Goal: Task Accomplishment & Management: Manage account settings

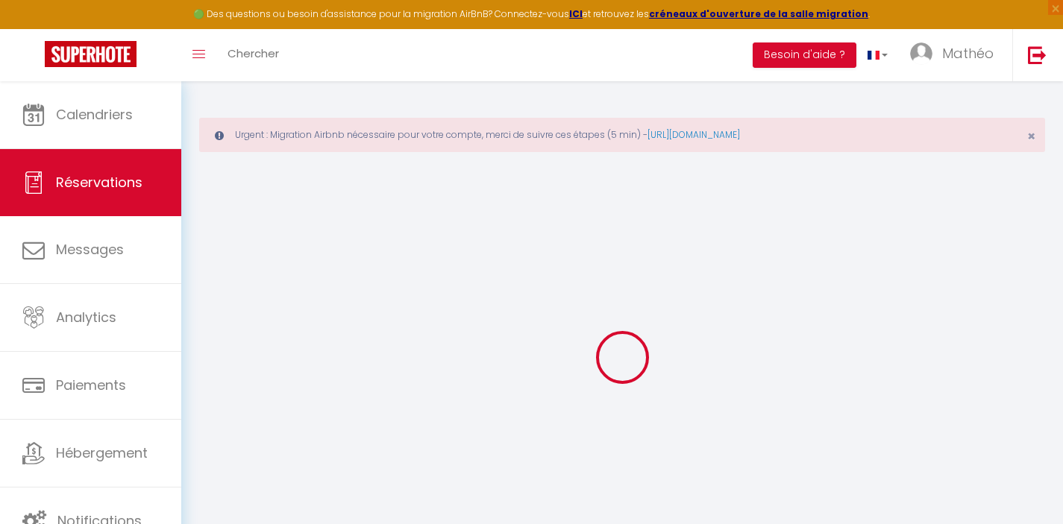
select select "not_cancelled"
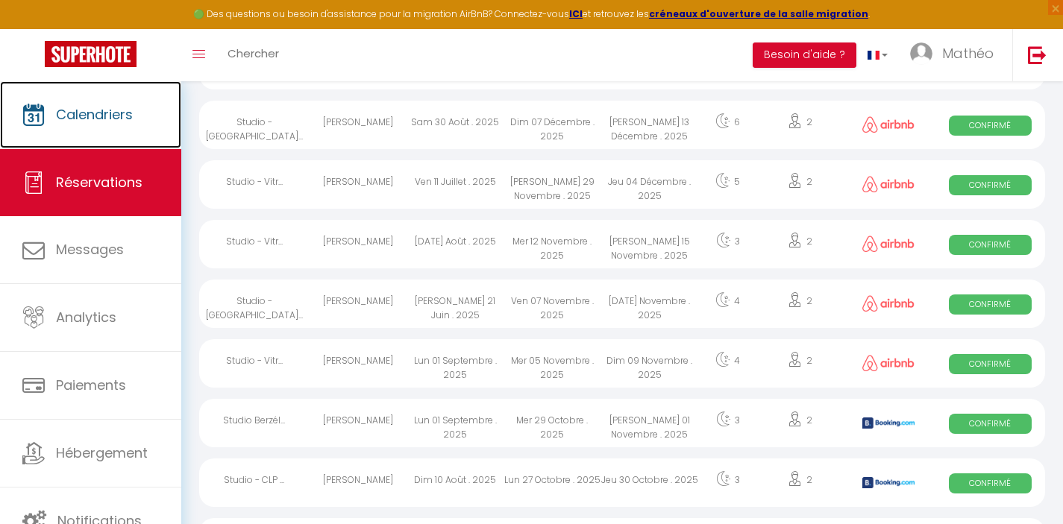
click at [101, 122] on span "Calendriers" at bounding box center [94, 114] width 77 height 19
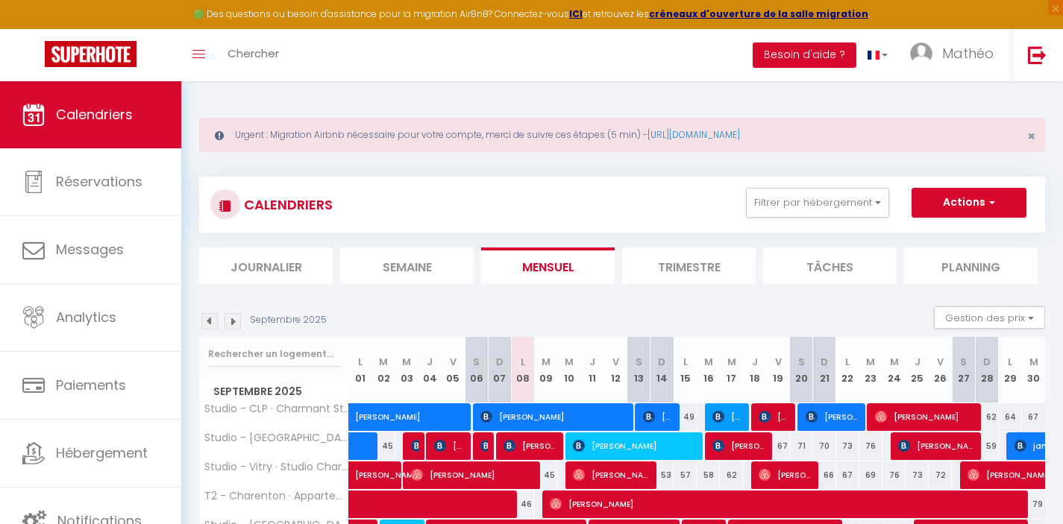
click at [233, 318] on img at bounding box center [233, 321] width 16 height 16
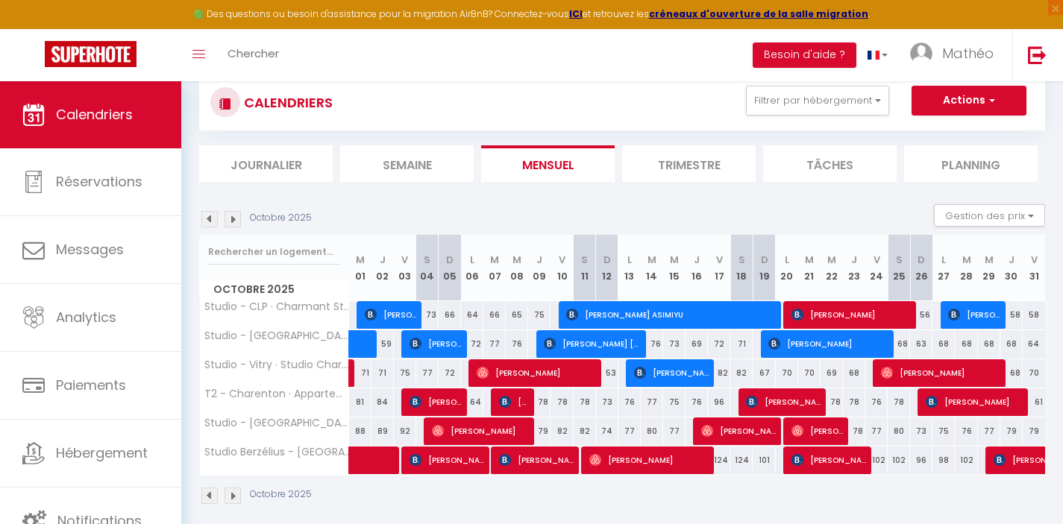
scroll to position [110, 0]
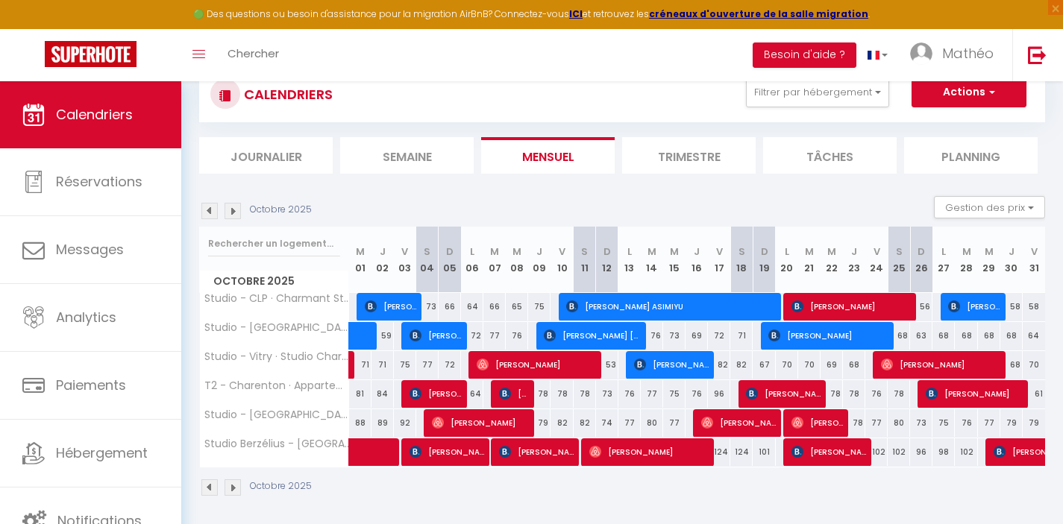
click at [235, 215] on img at bounding box center [233, 211] width 16 height 16
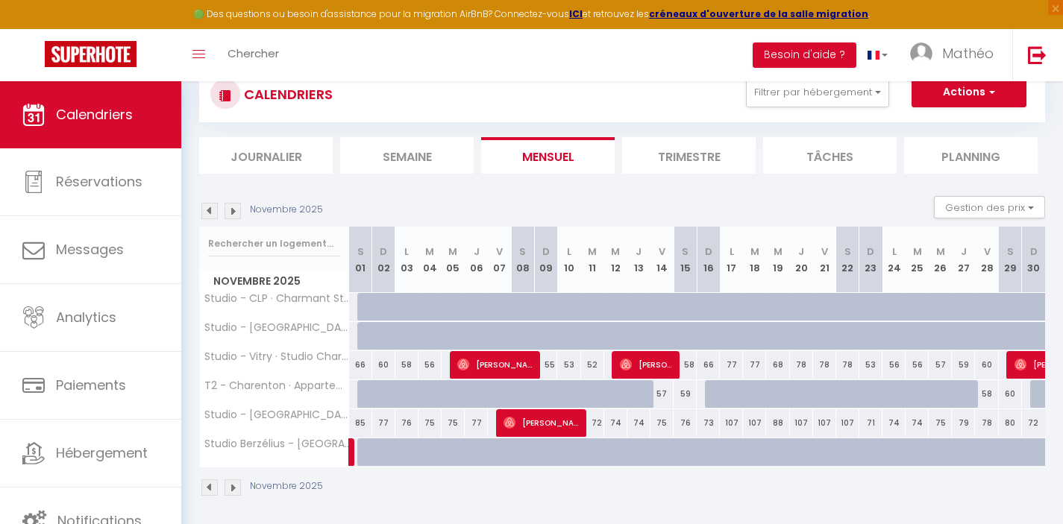
click at [235, 215] on img at bounding box center [233, 211] width 16 height 16
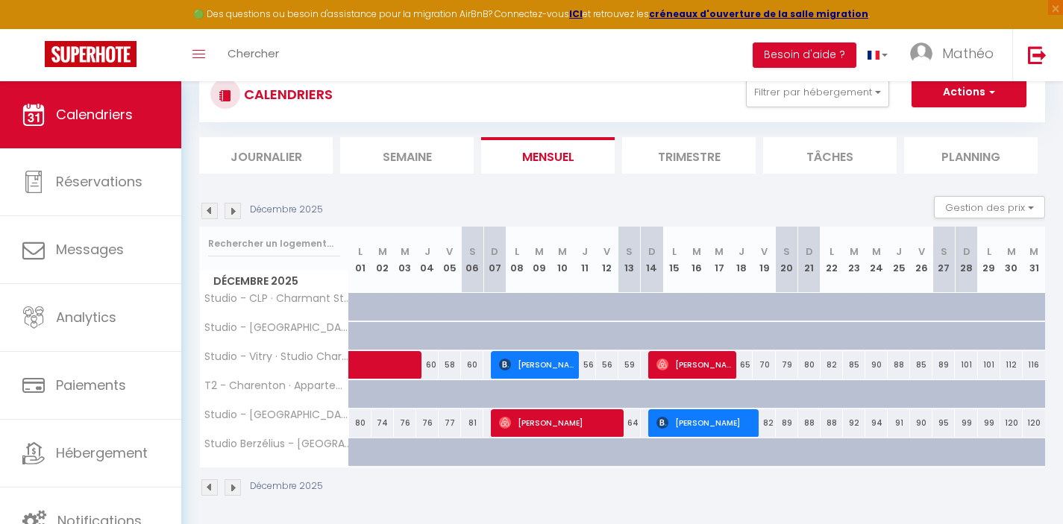
click at [207, 209] on img at bounding box center [209, 211] width 16 height 16
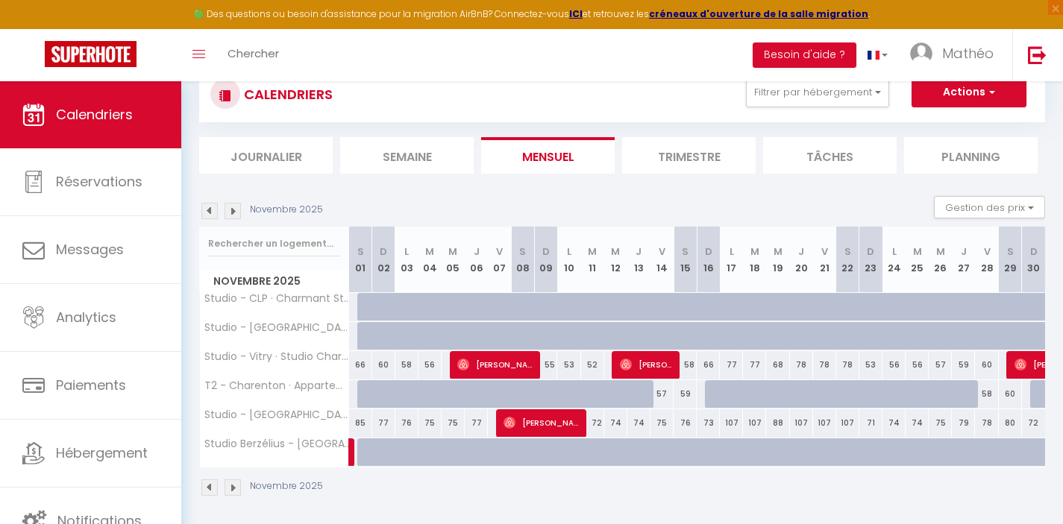
click at [207, 209] on img at bounding box center [209, 211] width 16 height 16
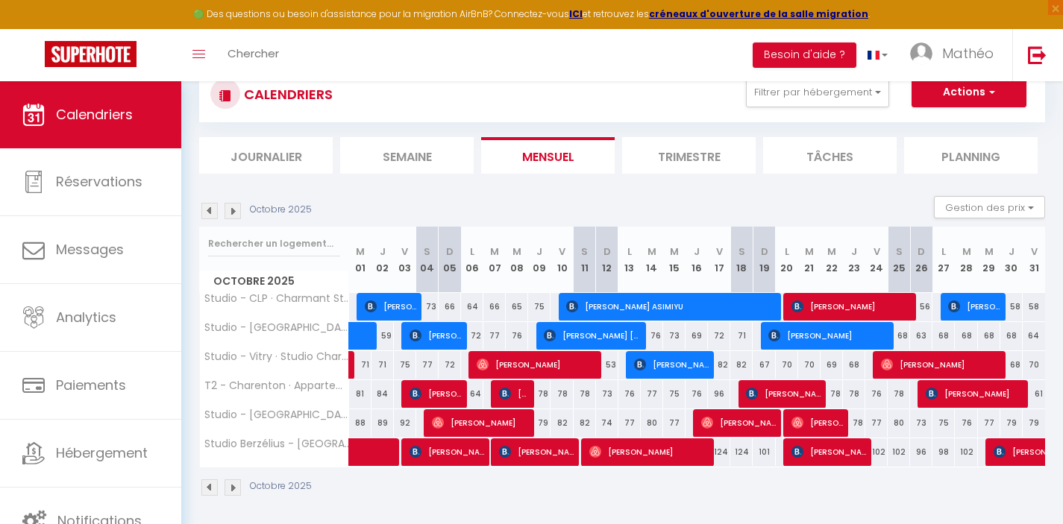
click at [207, 209] on img at bounding box center [209, 211] width 16 height 16
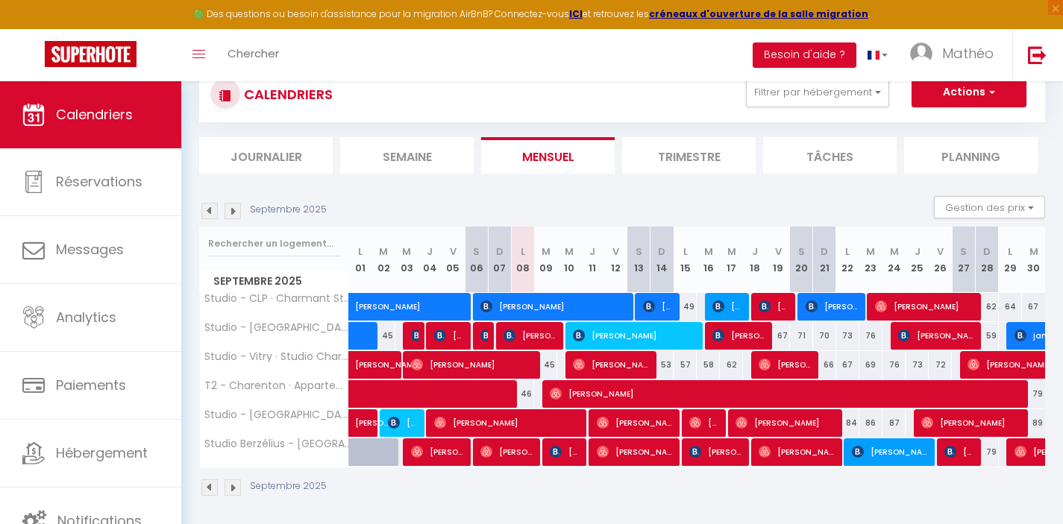
click at [235, 212] on img at bounding box center [233, 211] width 16 height 16
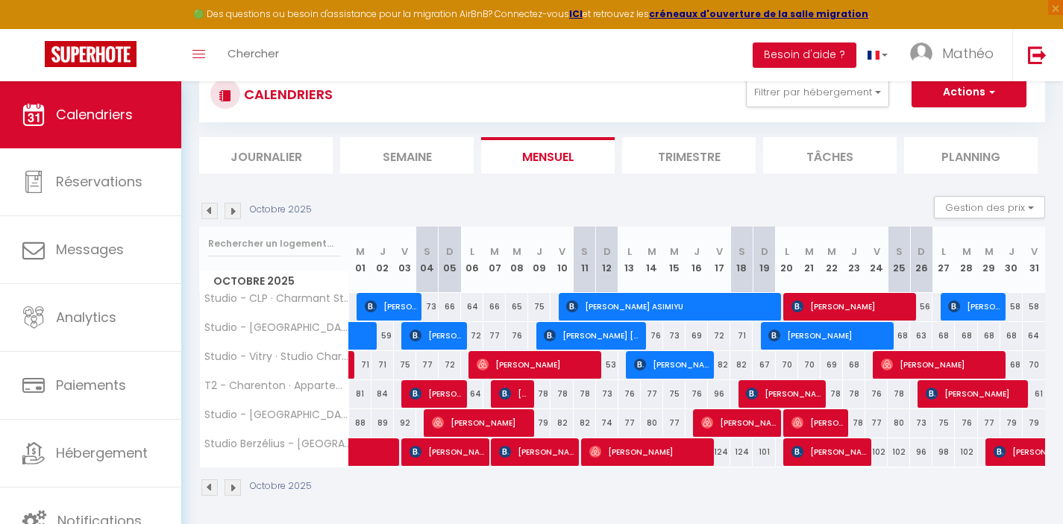
click at [235, 211] on img at bounding box center [233, 211] width 16 height 16
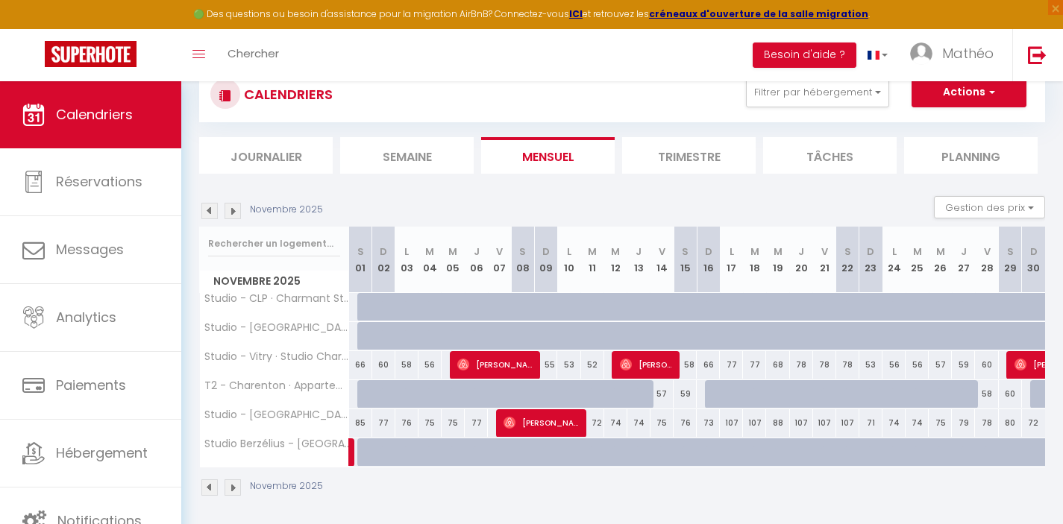
click at [233, 210] on img at bounding box center [233, 211] width 16 height 16
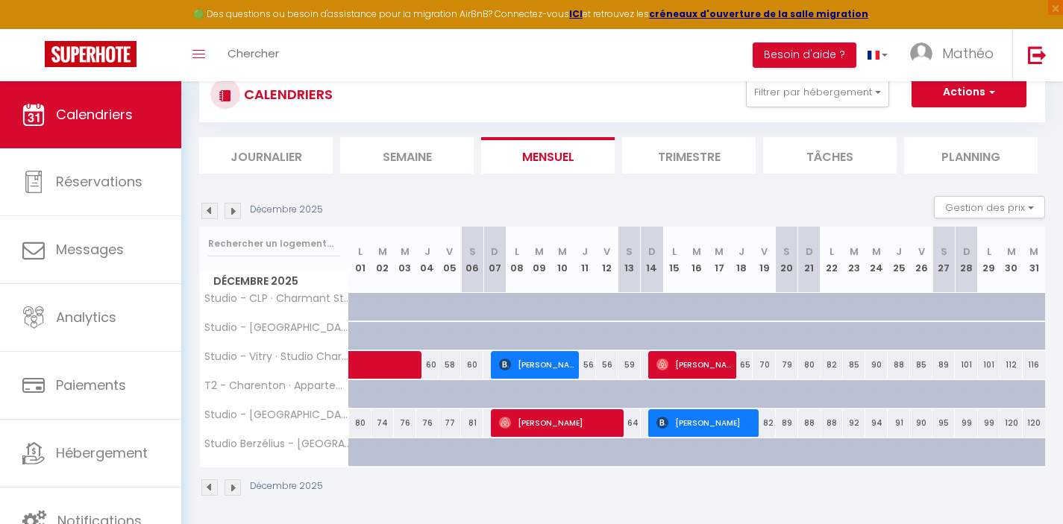
click at [209, 211] on img at bounding box center [209, 211] width 16 height 16
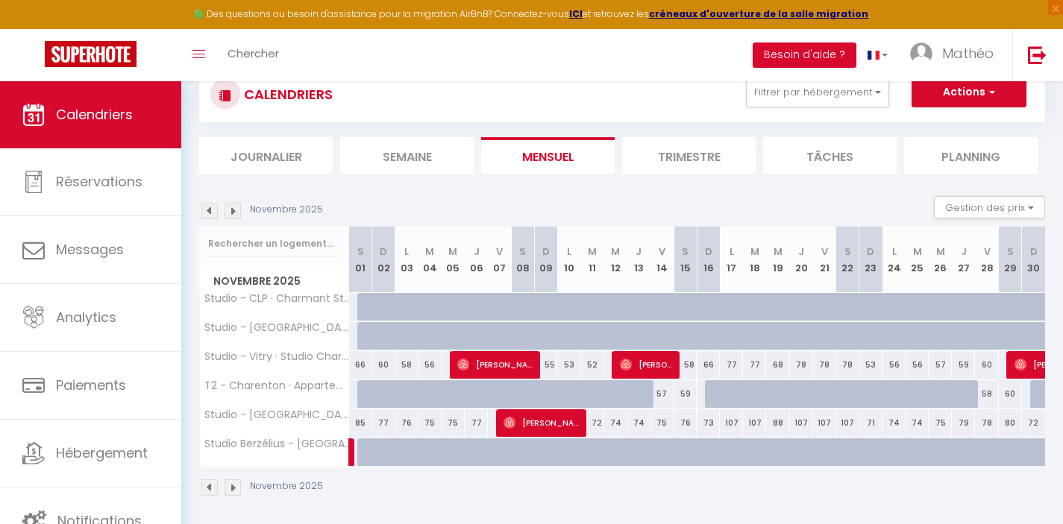
click at [375, 453] on div at bounding box center [383, 453] width 23 height 28
type input "90"
type input "Dim 02 Novembre 2025"
type input "Lun 03 Novembre 2025"
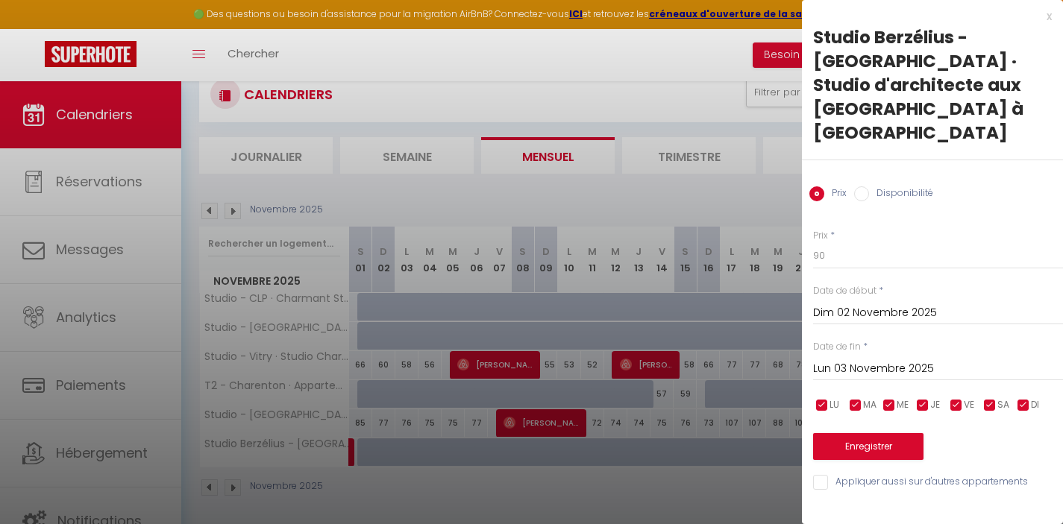
click at [859, 186] on input "Disponibilité" at bounding box center [861, 193] width 15 height 15
radio input "true"
radio input "false"
click at [853, 361] on input "Lun 03 Novembre 2025" at bounding box center [938, 370] width 250 height 19
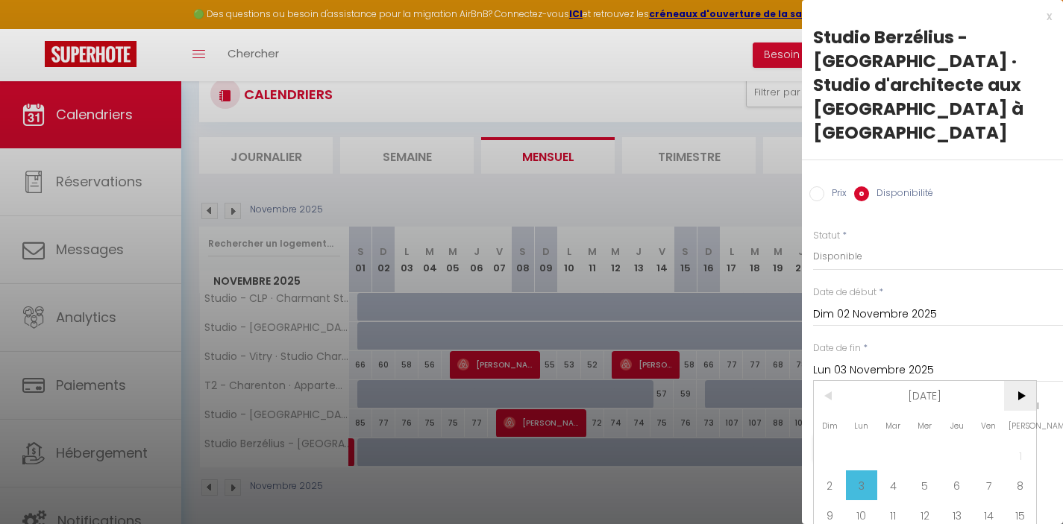
click at [1020, 381] on span ">" at bounding box center [1020, 396] width 32 height 30
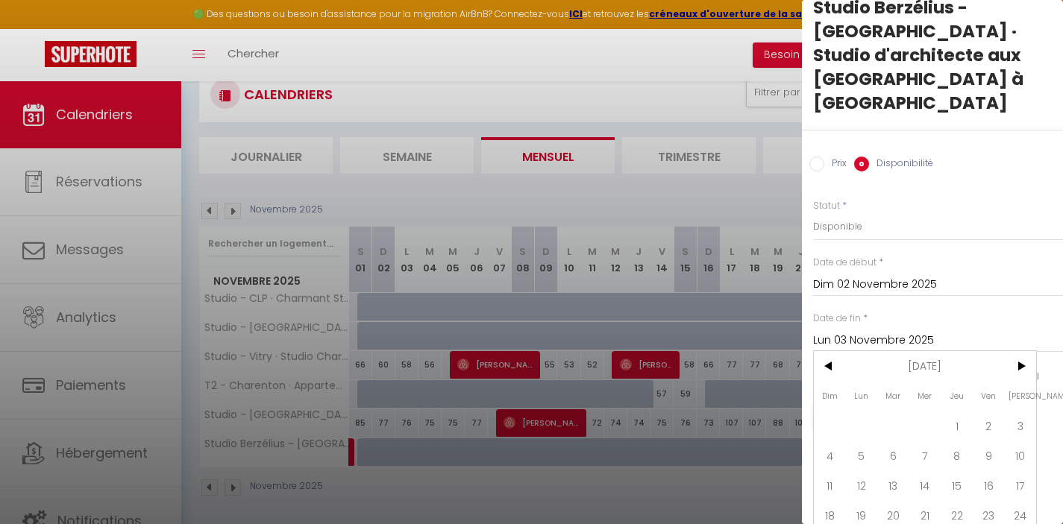
type input "[PERSON_NAME] 31 Janvier 2026"
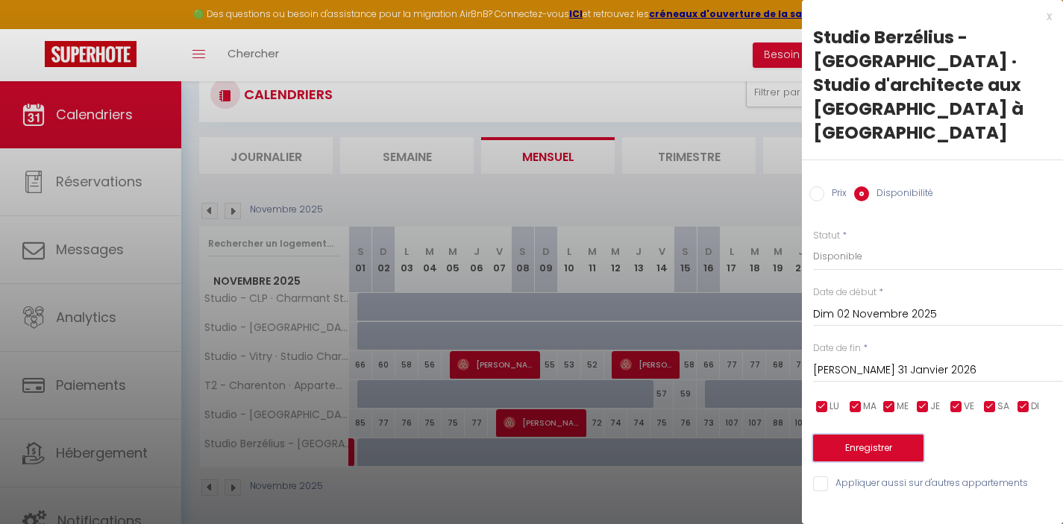
click at [906, 435] on button "Enregistrer" at bounding box center [868, 448] width 110 height 27
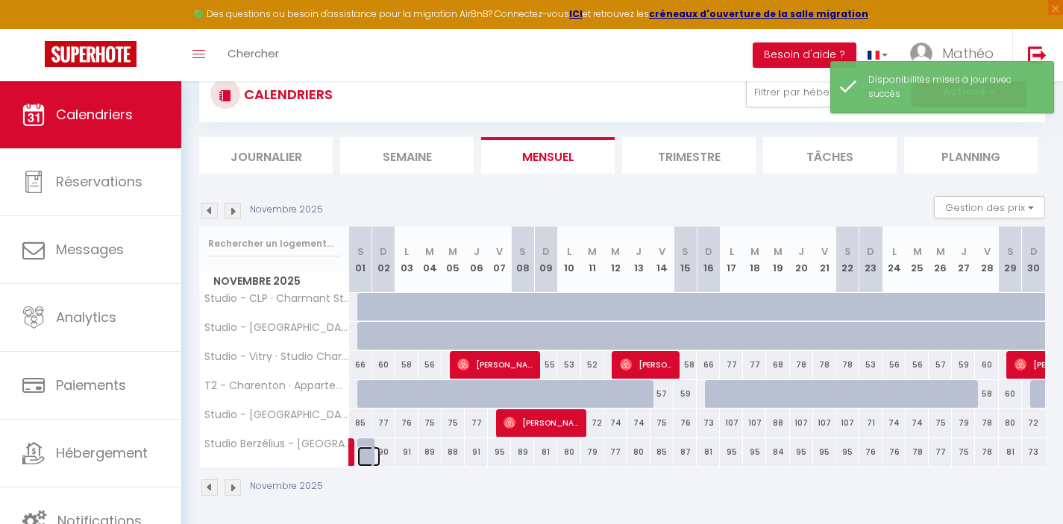
click at [364, 455] on link at bounding box center [368, 457] width 23 height 20
select select "1"
type input "[PERSON_NAME] 01 Novembre 2025"
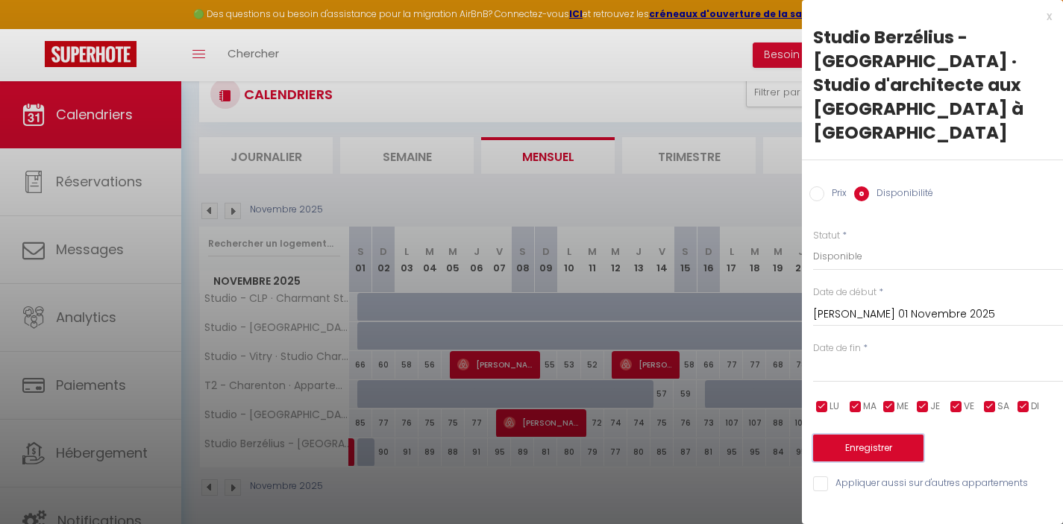
click at [872, 435] on button "Enregistrer" at bounding box center [868, 448] width 110 height 27
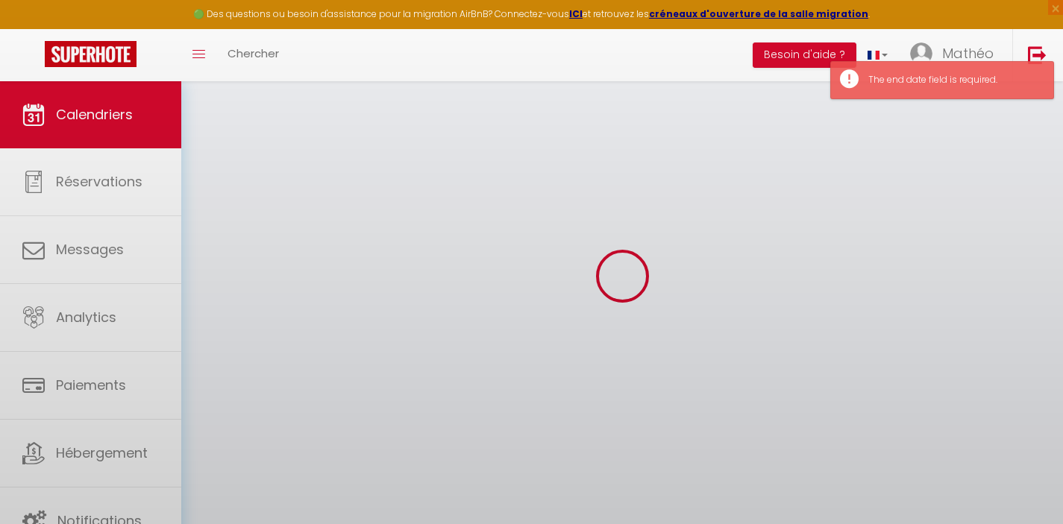
select select
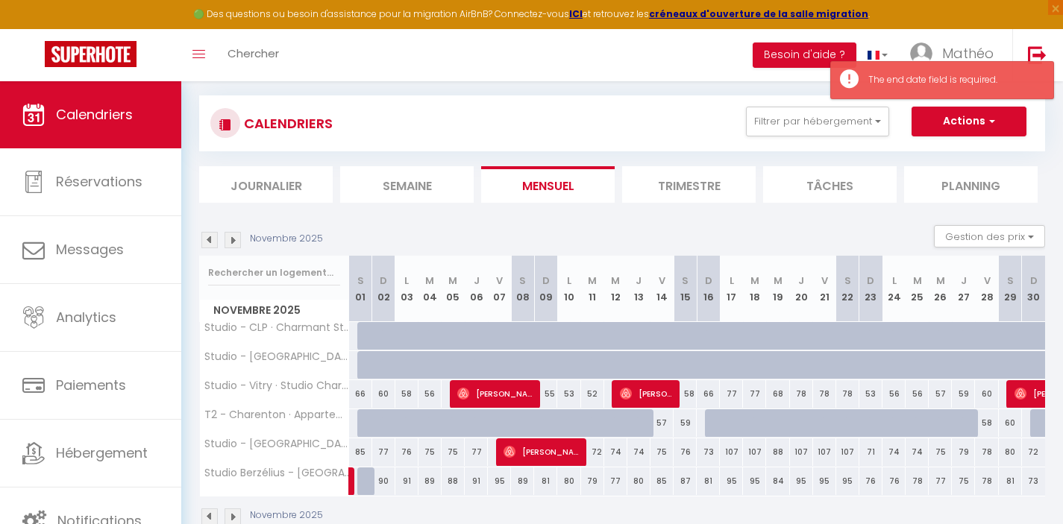
scroll to position [110, 0]
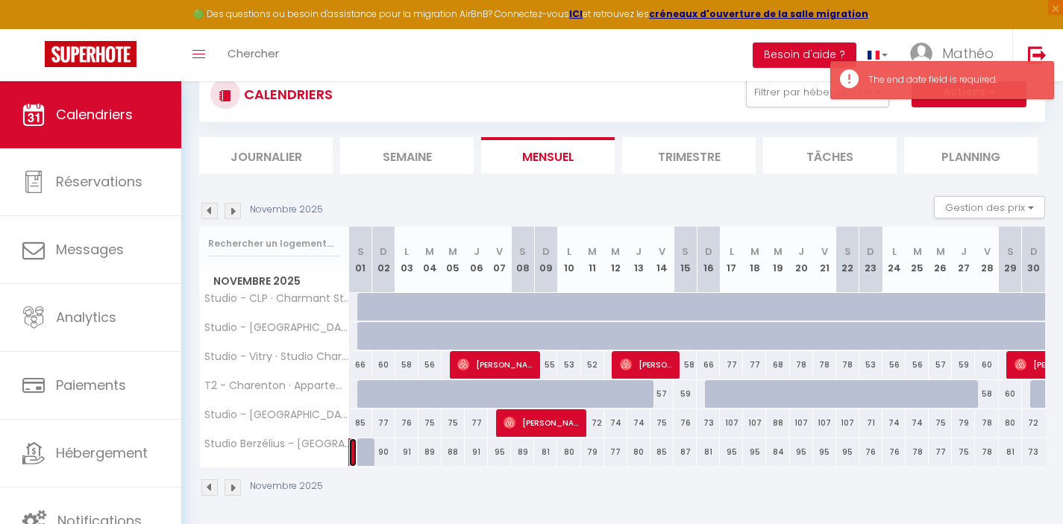
click at [351, 454] on link at bounding box center [352, 453] width 7 height 28
select select "OK"
select select "KO"
select select "0"
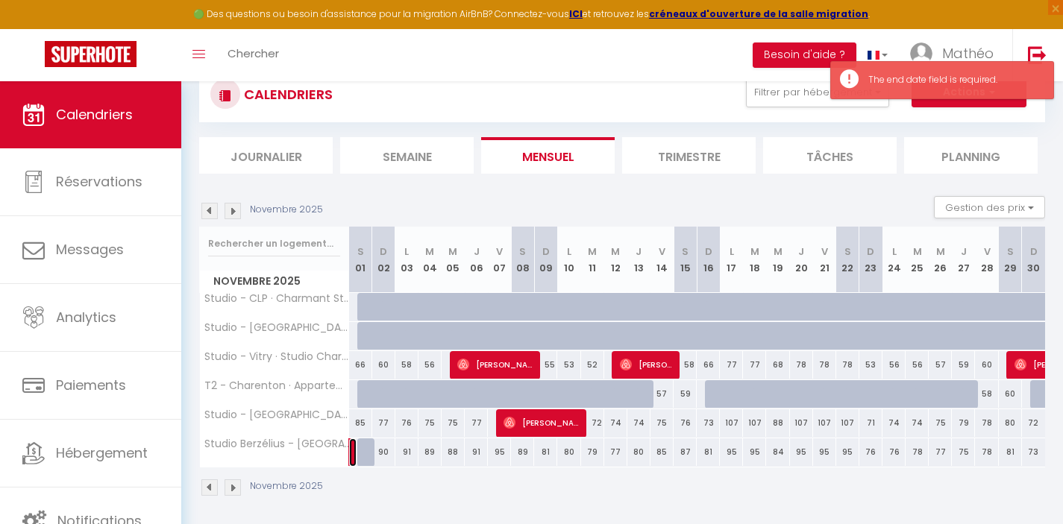
select select "1"
select select
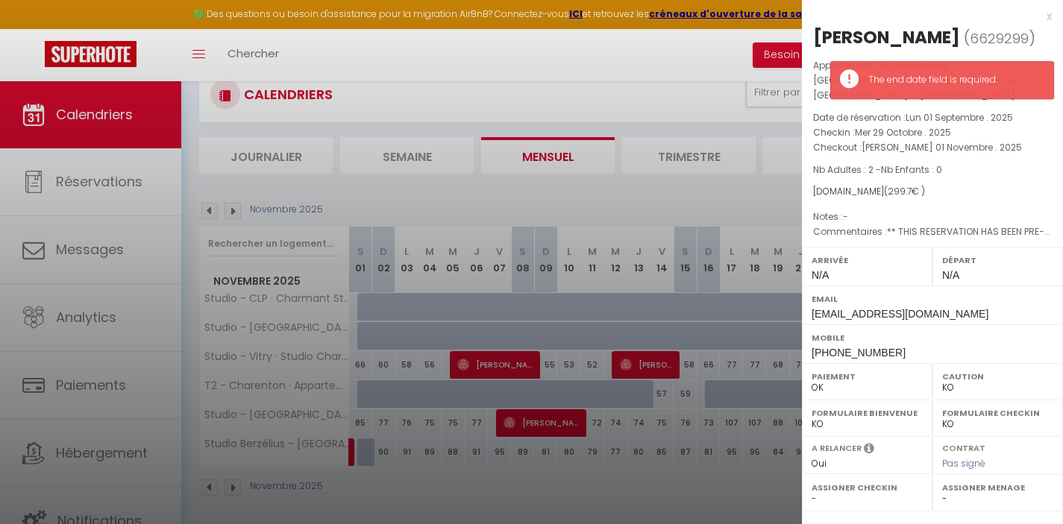
click at [679, 492] on div at bounding box center [531, 262] width 1063 height 524
select select
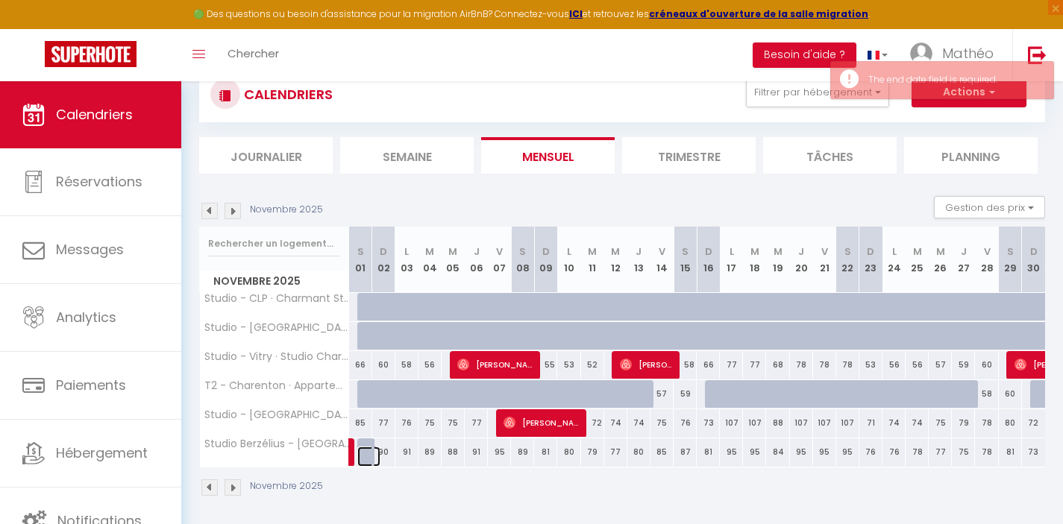
click at [365, 447] on link at bounding box center [368, 457] width 23 height 20
select select "1"
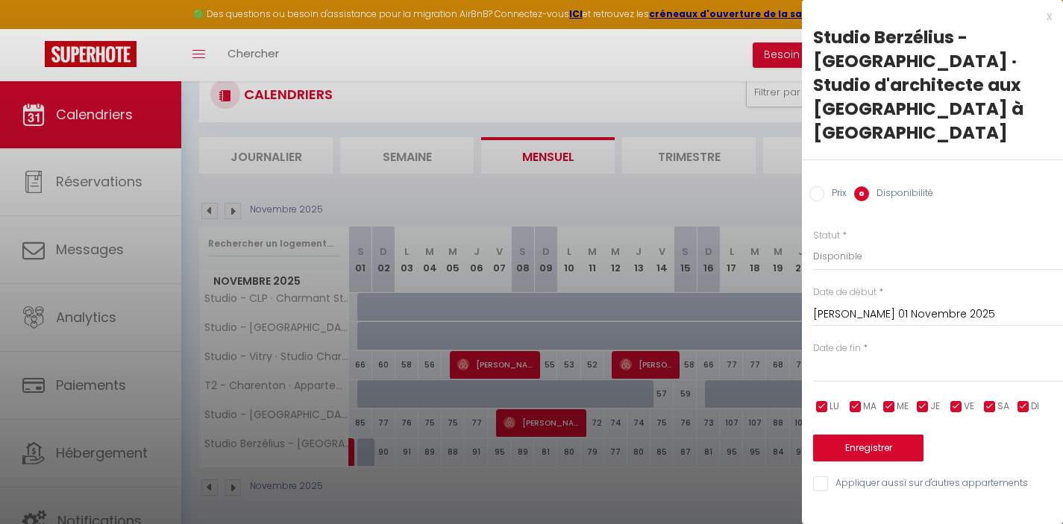
click at [847, 305] on input "[PERSON_NAME] 01 Novembre 2025" at bounding box center [938, 314] width 250 height 19
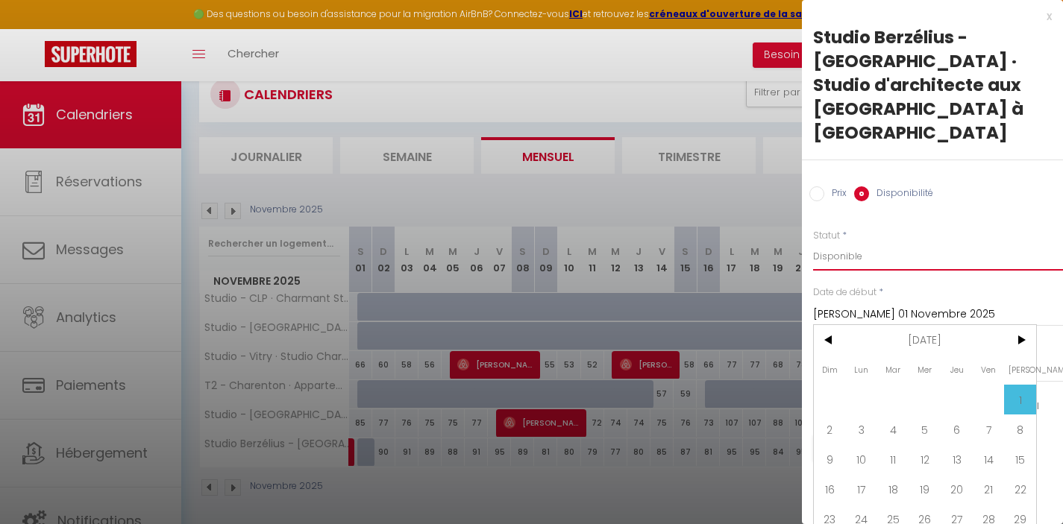
click at [961, 242] on select "Disponible Indisponible" at bounding box center [938, 256] width 250 height 28
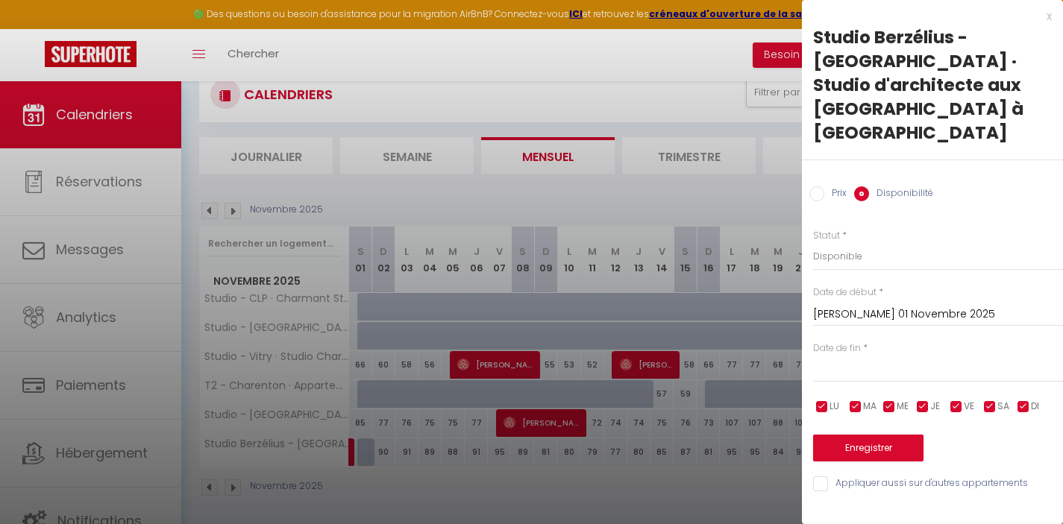
click at [838, 361] on input "text" at bounding box center [938, 370] width 250 height 19
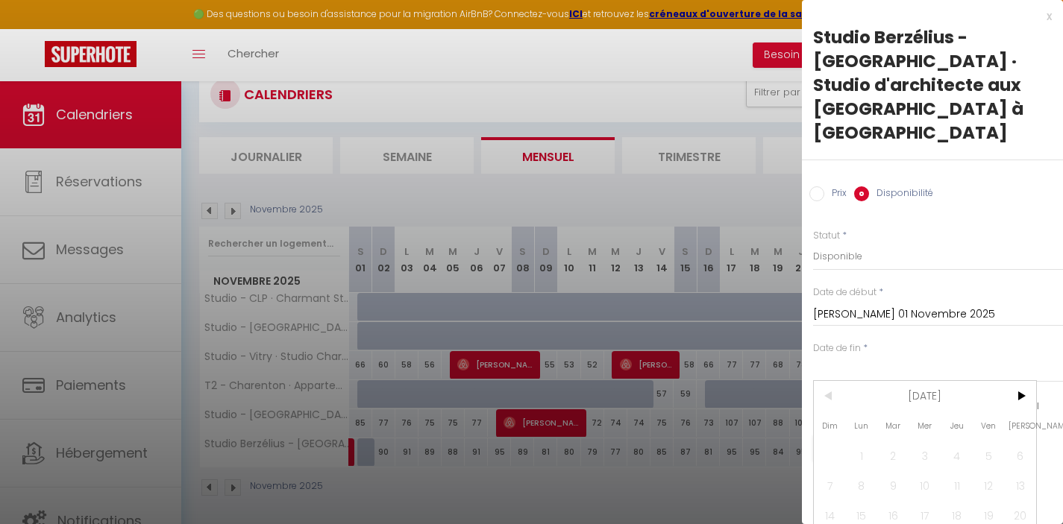
scroll to position [30, 0]
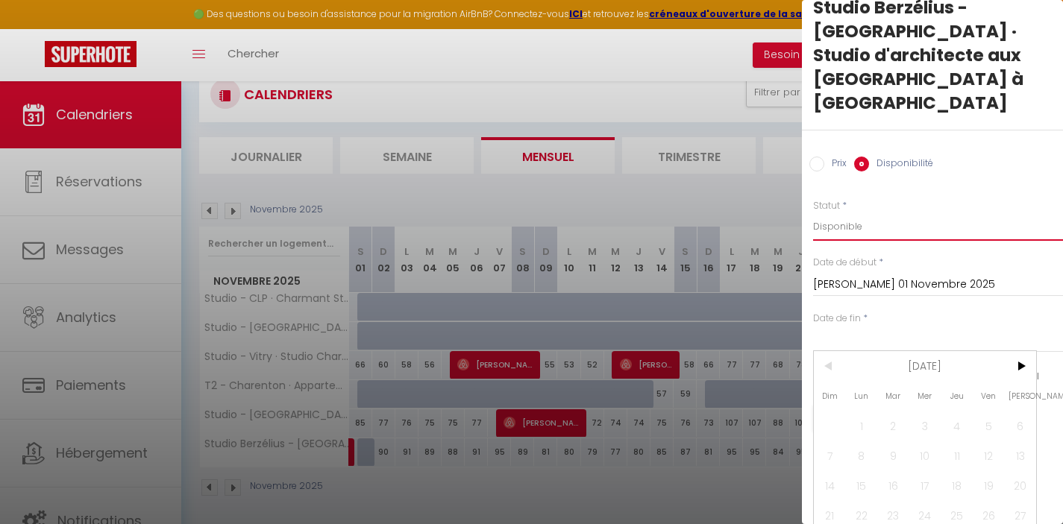
click at [1005, 199] on div "Statut * Disponible Indisponible" at bounding box center [938, 220] width 250 height 43
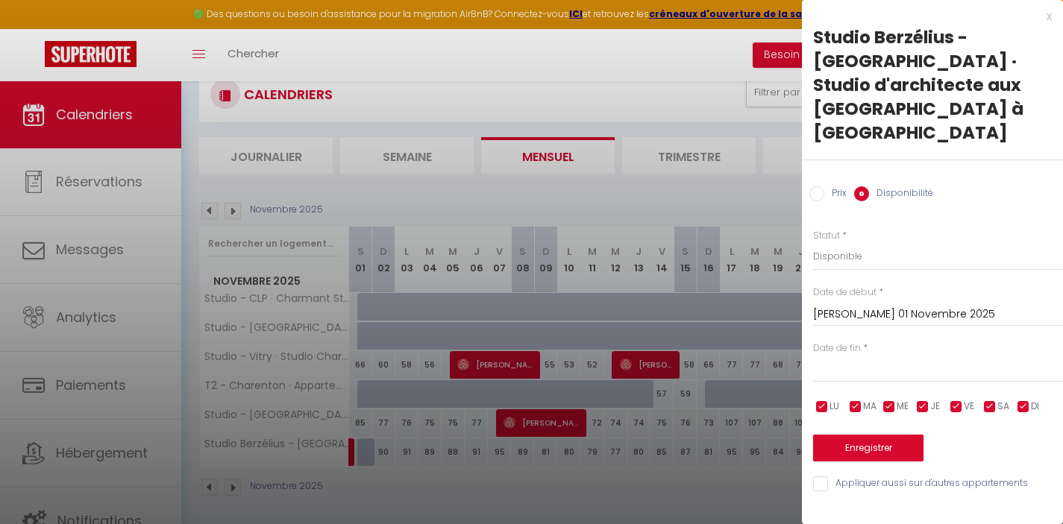
click at [910, 305] on input "[PERSON_NAME] 01 Novembre 2025" at bounding box center [938, 314] width 250 height 19
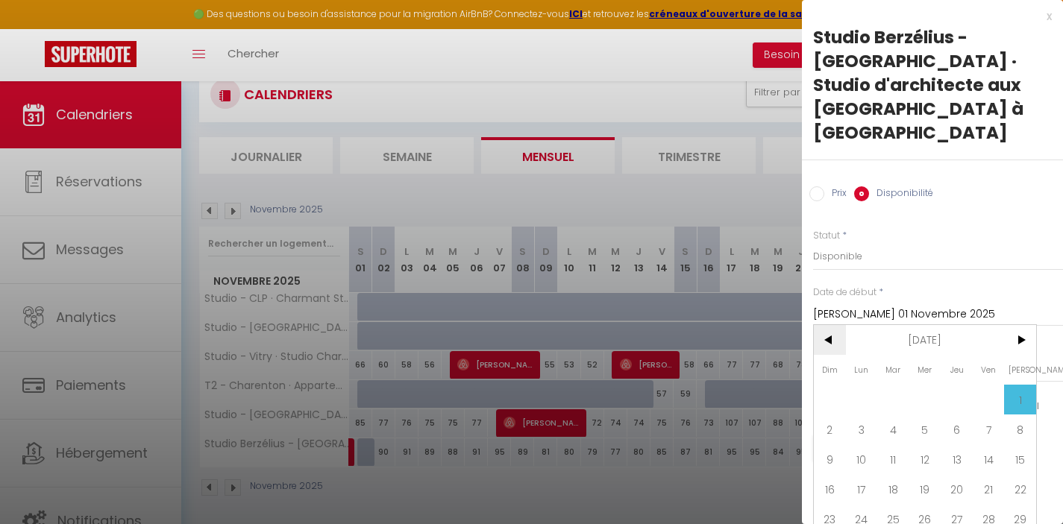
click at [823, 325] on span "<" at bounding box center [830, 340] width 32 height 30
click at [988, 504] on span "31" at bounding box center [989, 519] width 32 height 30
type input "Ven 31 Octobre 2025"
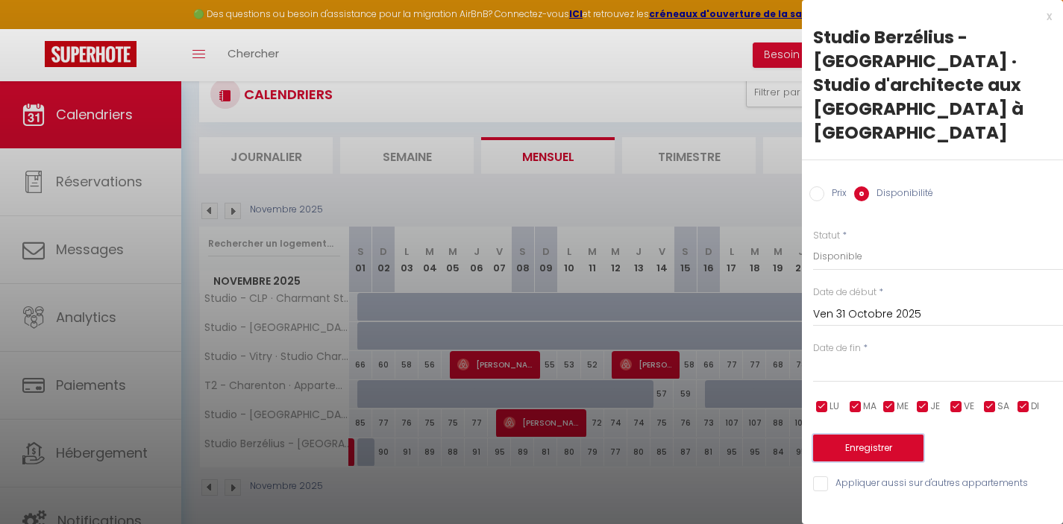
click at [886, 435] on button "Enregistrer" at bounding box center [868, 448] width 110 height 27
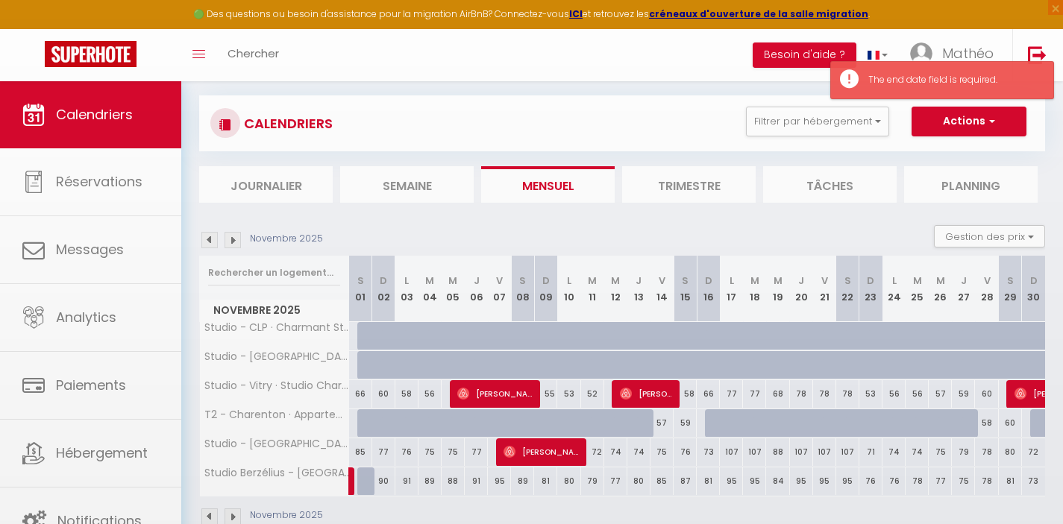
scroll to position [110, 0]
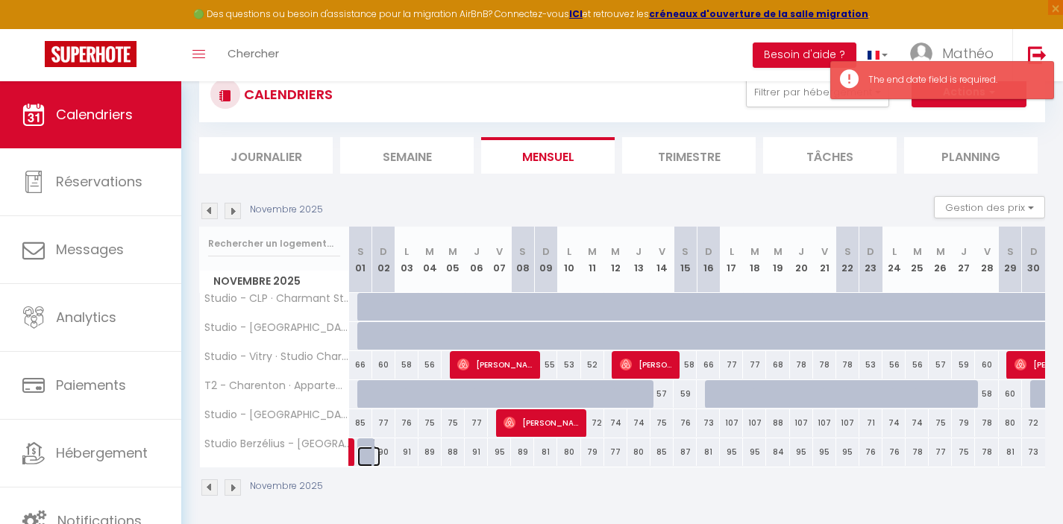
click at [368, 452] on link at bounding box center [368, 457] width 23 height 20
type input "[PERSON_NAME] 01 Novembre 2025"
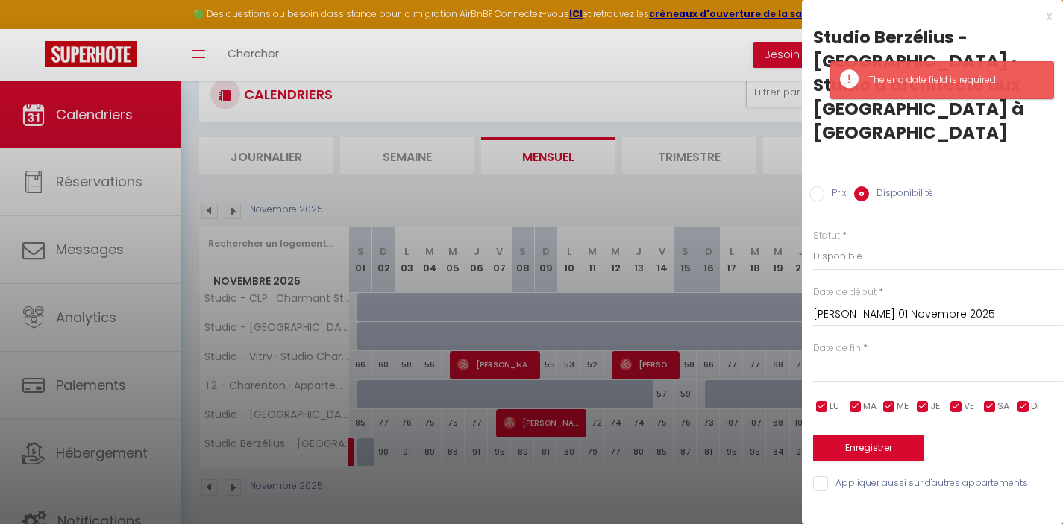
click at [623, 486] on div at bounding box center [531, 262] width 1063 height 524
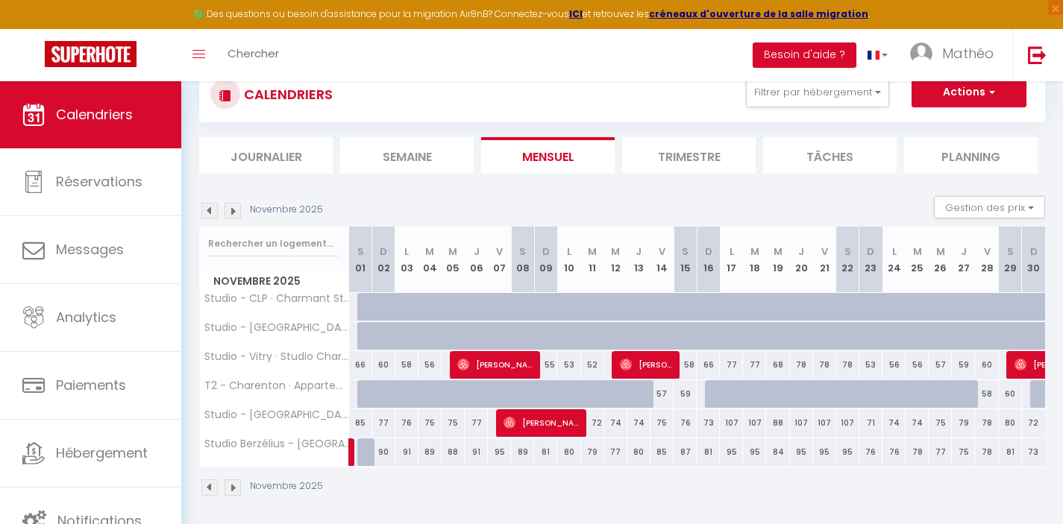
click at [234, 210] on img at bounding box center [233, 211] width 16 height 16
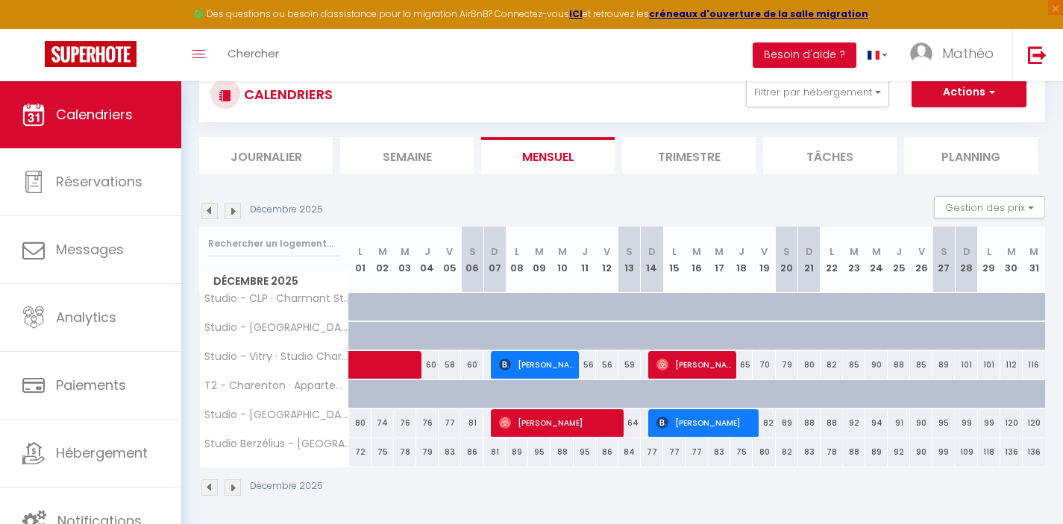
click at [209, 210] on img at bounding box center [209, 211] width 16 height 16
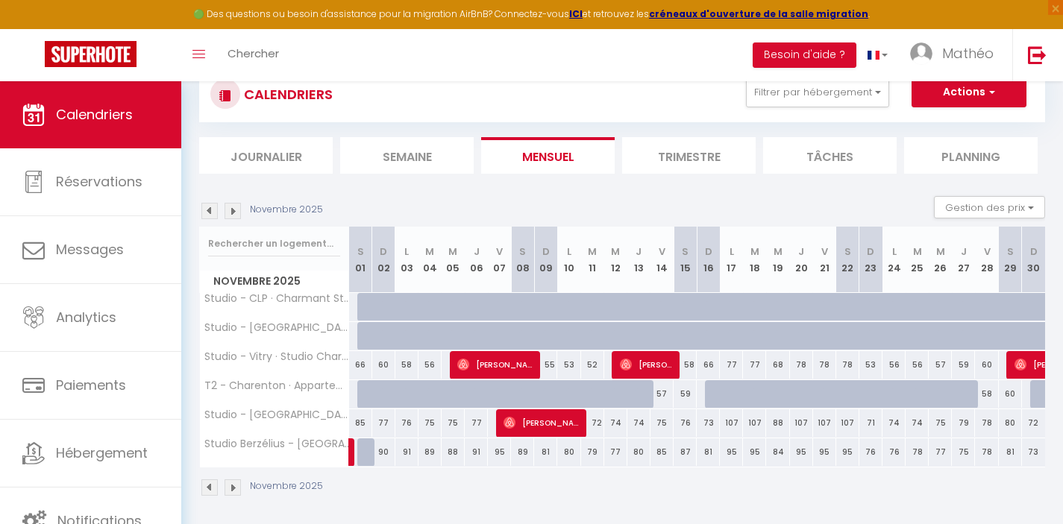
click at [210, 210] on img at bounding box center [209, 211] width 16 height 16
